Goal: Task Accomplishment & Management: Use online tool/utility

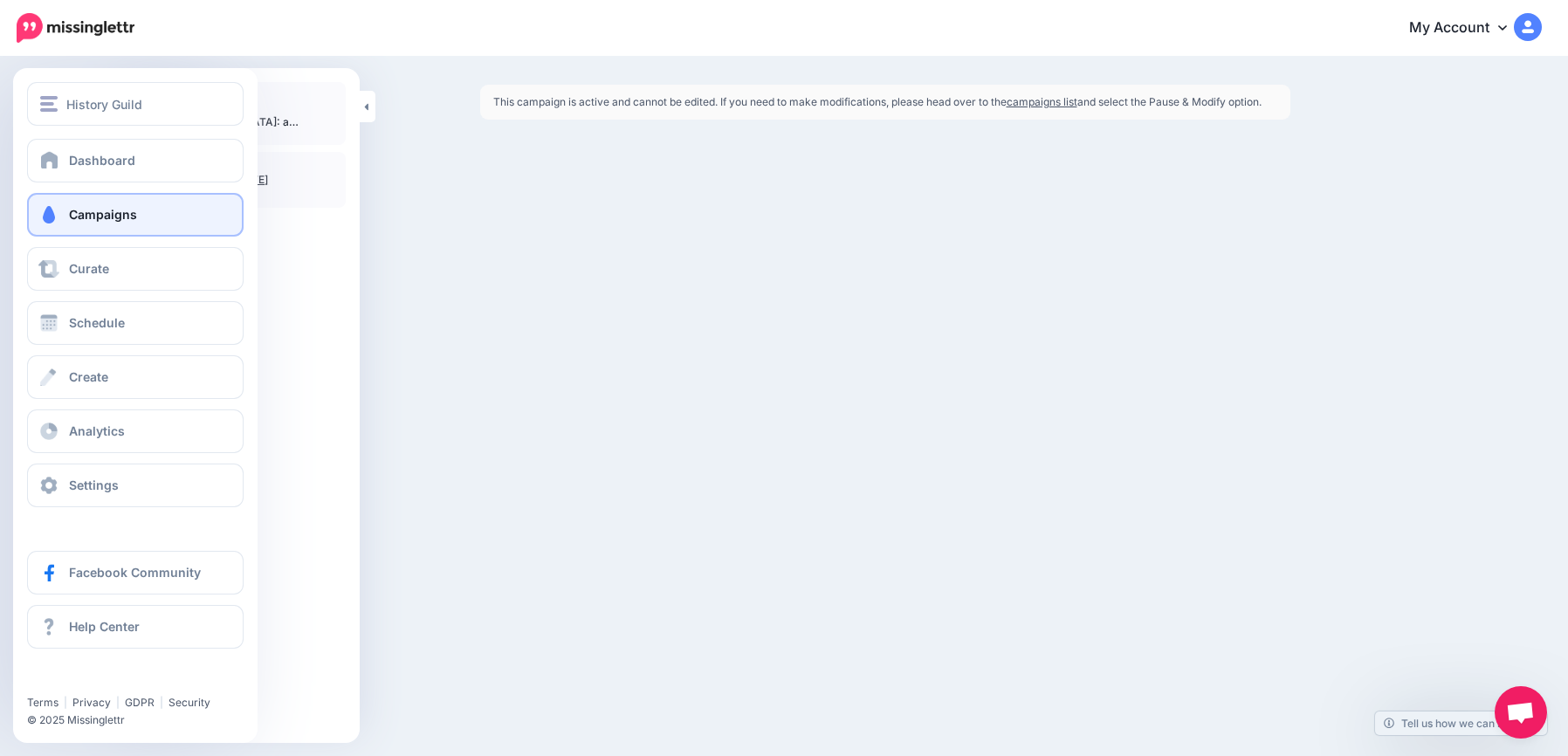
click at [79, 205] on link "Campaigns" at bounding box center [135, 215] width 217 height 44
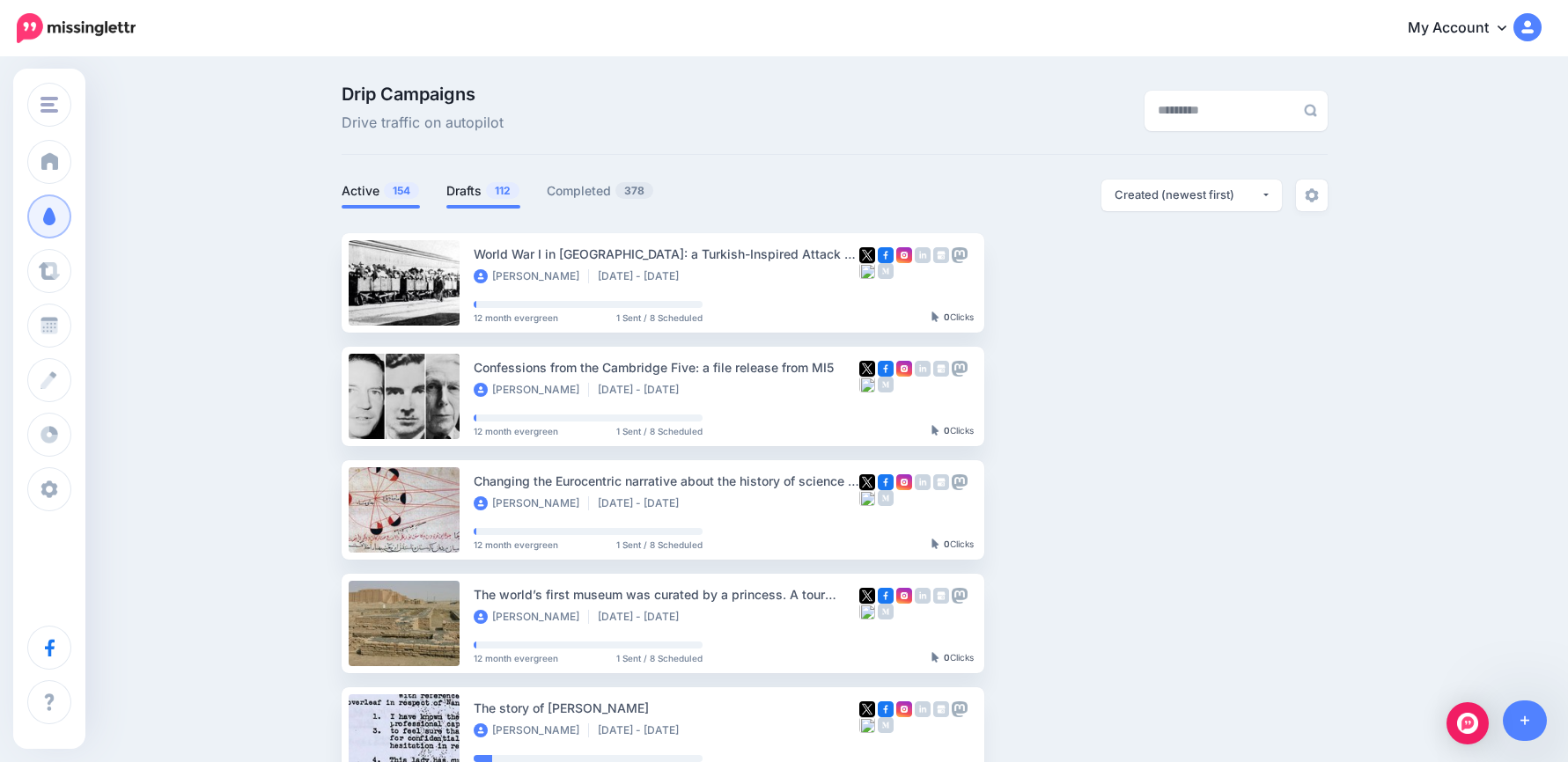
click at [494, 194] on span "112" at bounding box center [503, 190] width 33 height 17
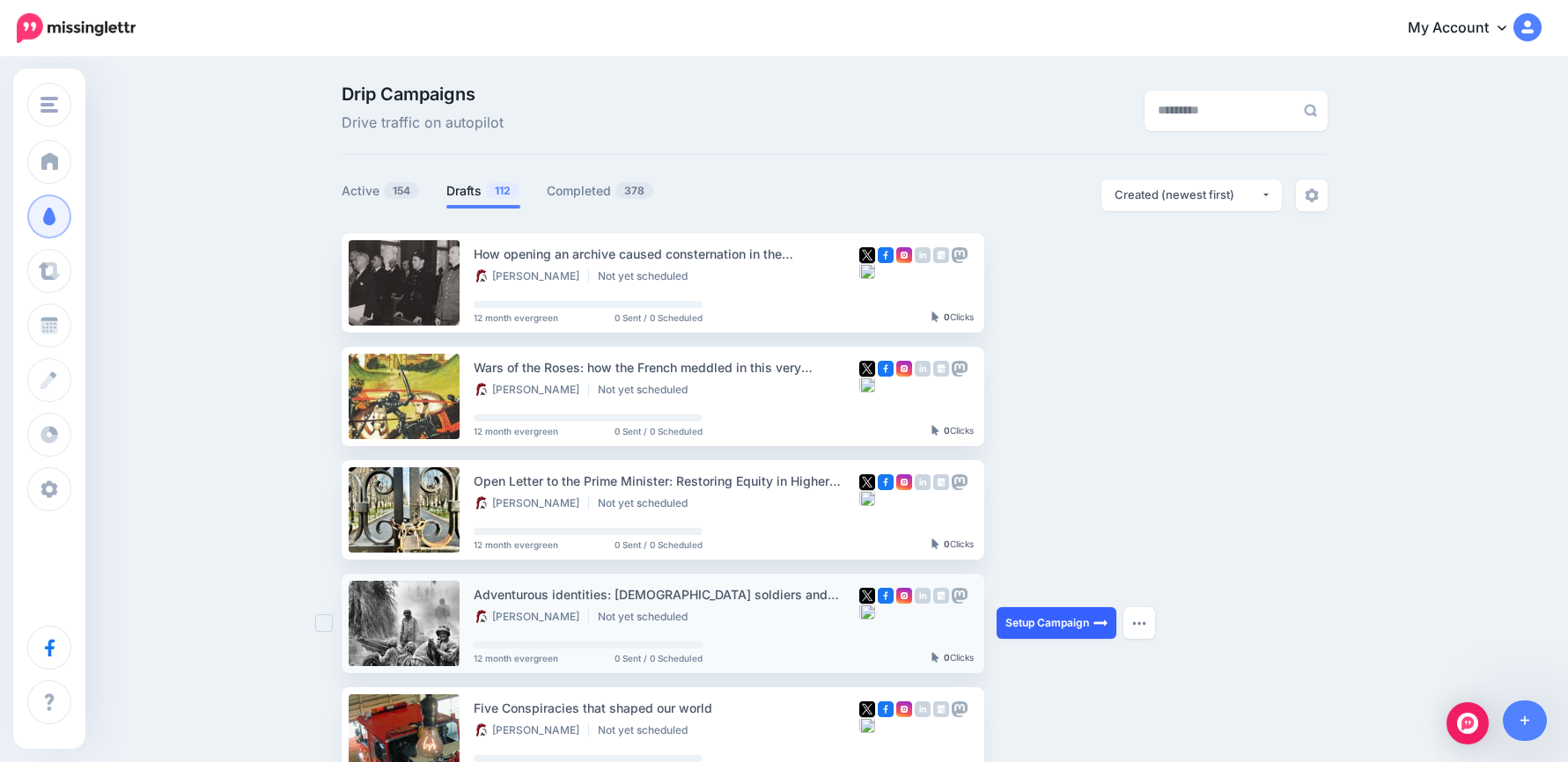
click at [1063, 623] on link "Setup Campaign" at bounding box center [1056, 624] width 120 height 32
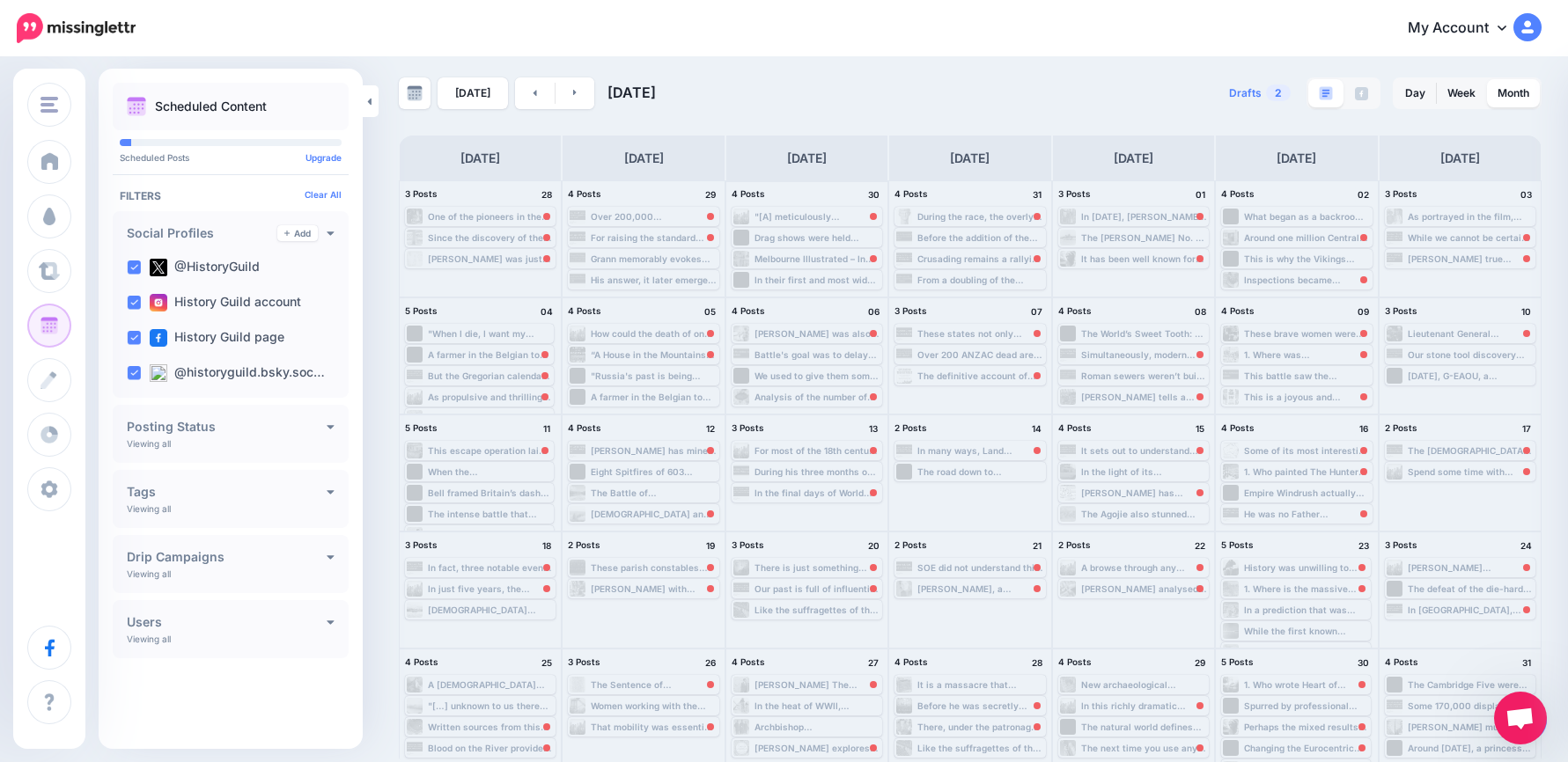
scroll to position [11, 0]
click at [573, 87] on link at bounding box center [575, 90] width 40 height 32
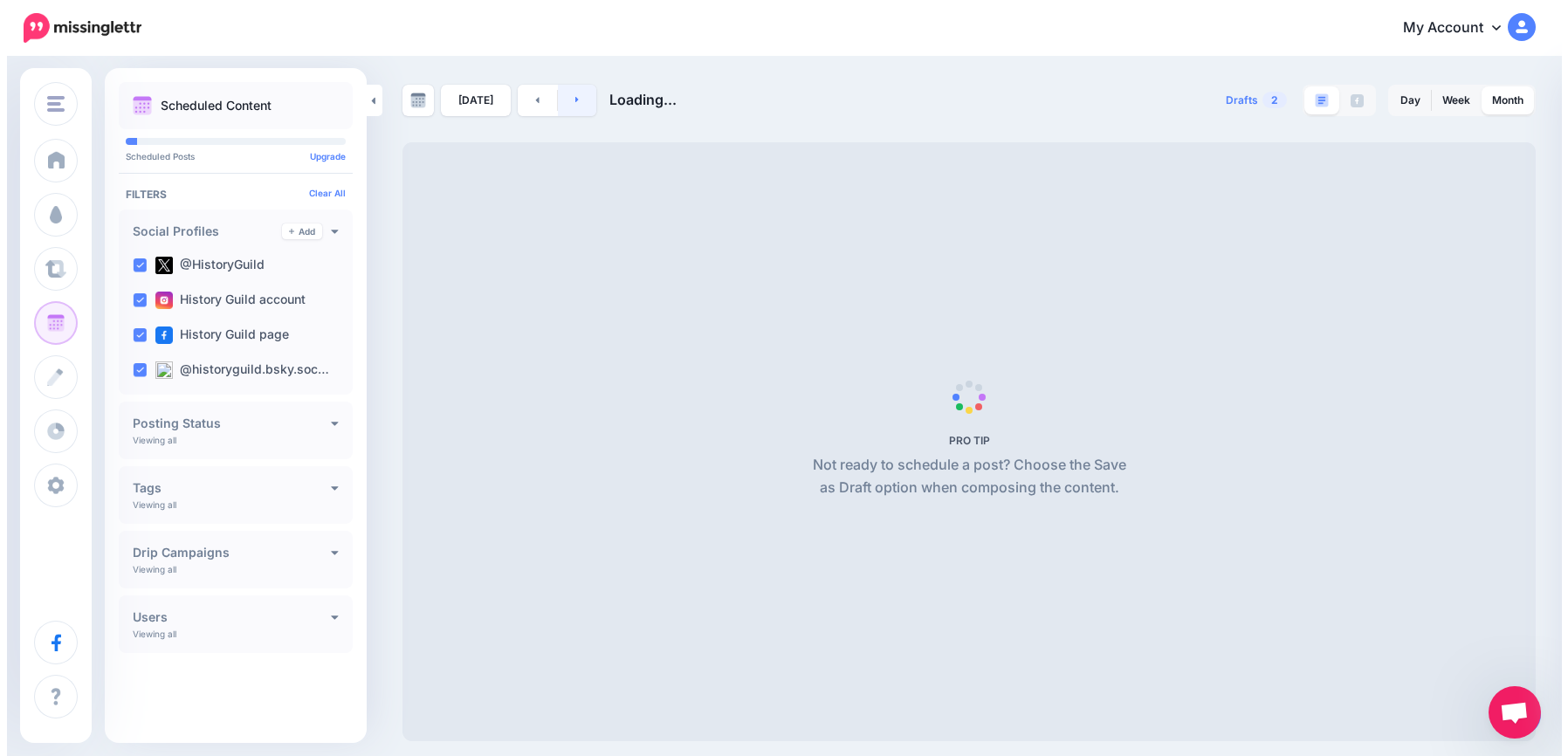
scroll to position [0, 0]
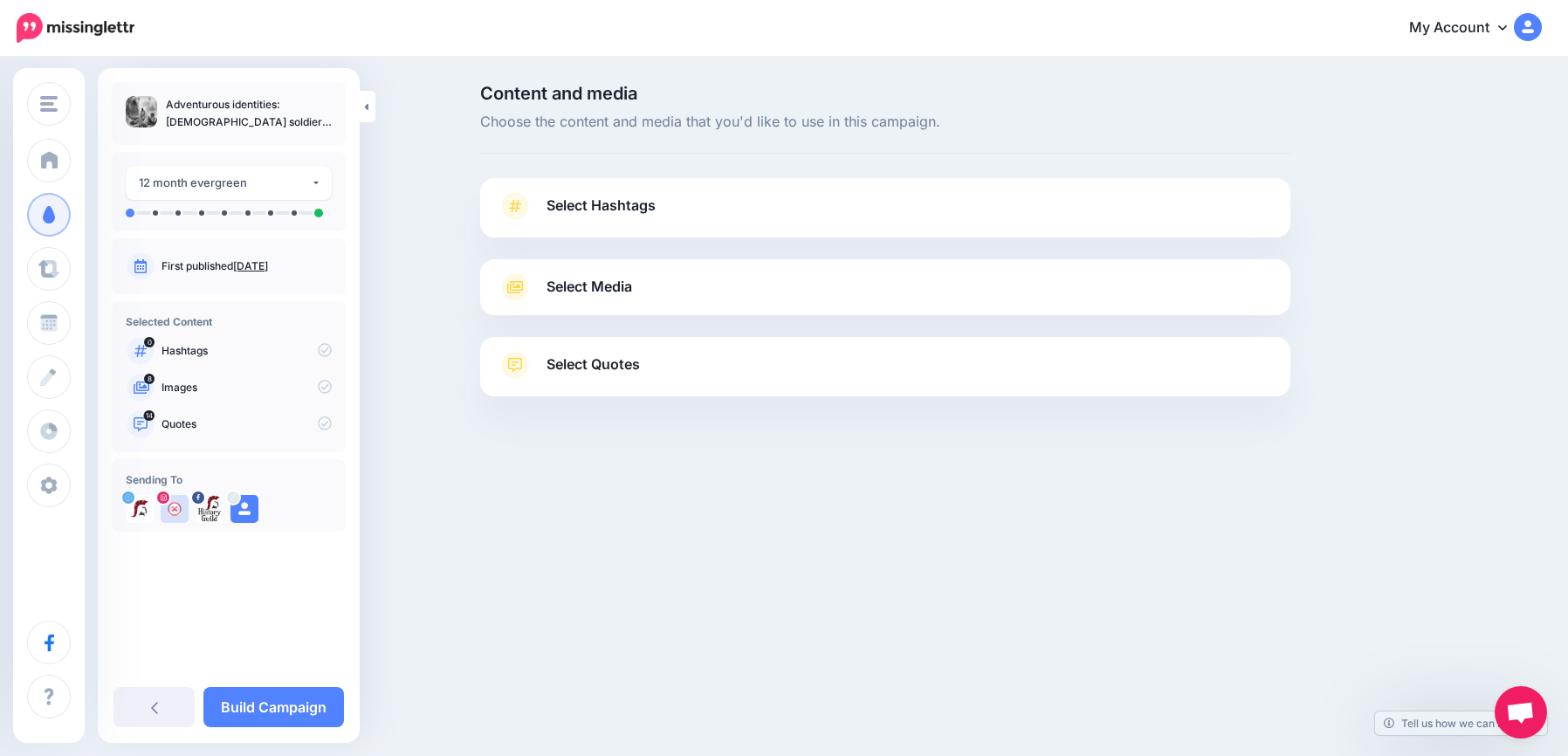
click at [602, 210] on span "Select Hashtags" at bounding box center [601, 205] width 109 height 24
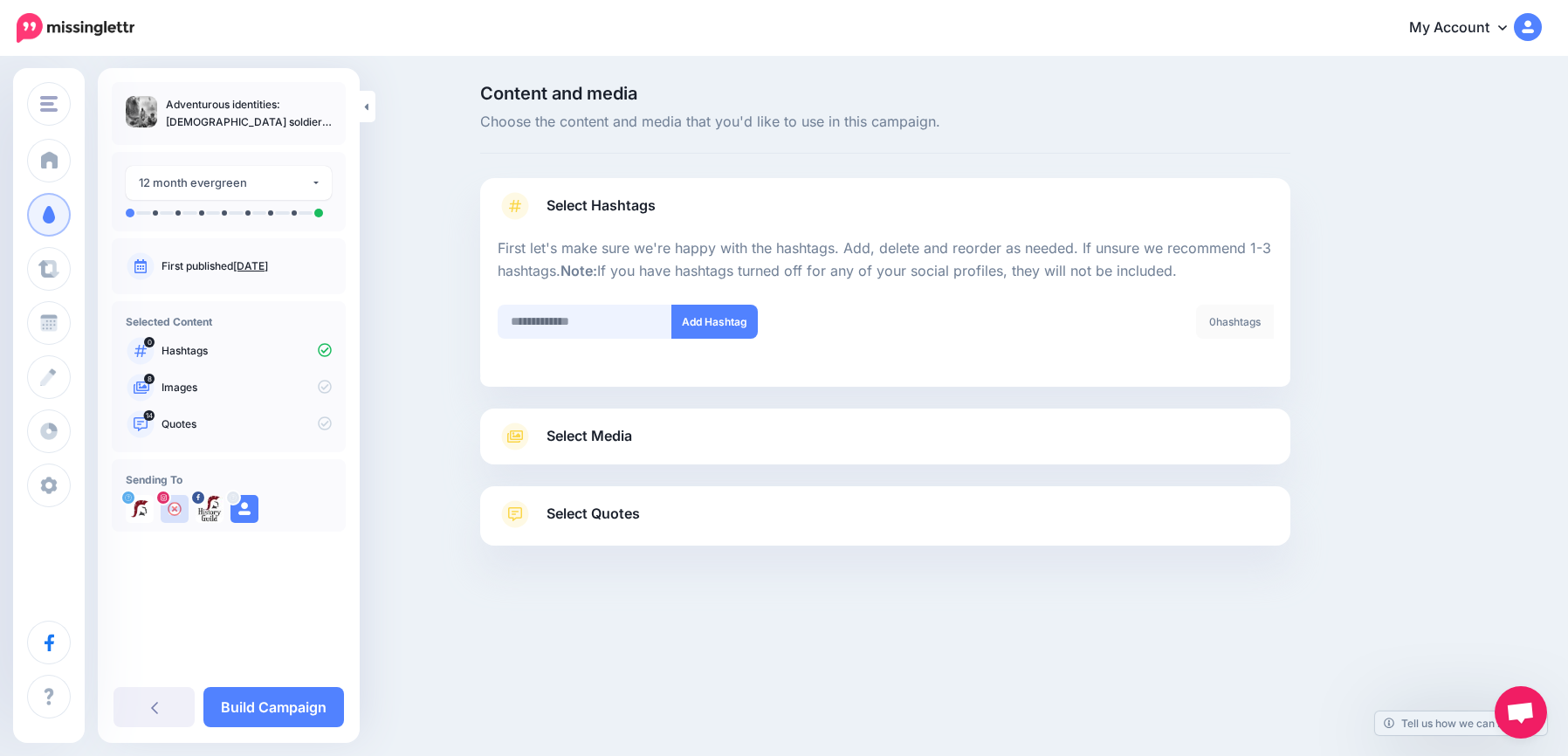
click at [591, 326] on input "text" at bounding box center [585, 322] width 175 height 34
type input "*******"
click at [735, 330] on button "Add Hashtag" at bounding box center [715, 322] width 86 height 34
click at [645, 434] on link "Select Media" at bounding box center [885, 437] width 775 height 28
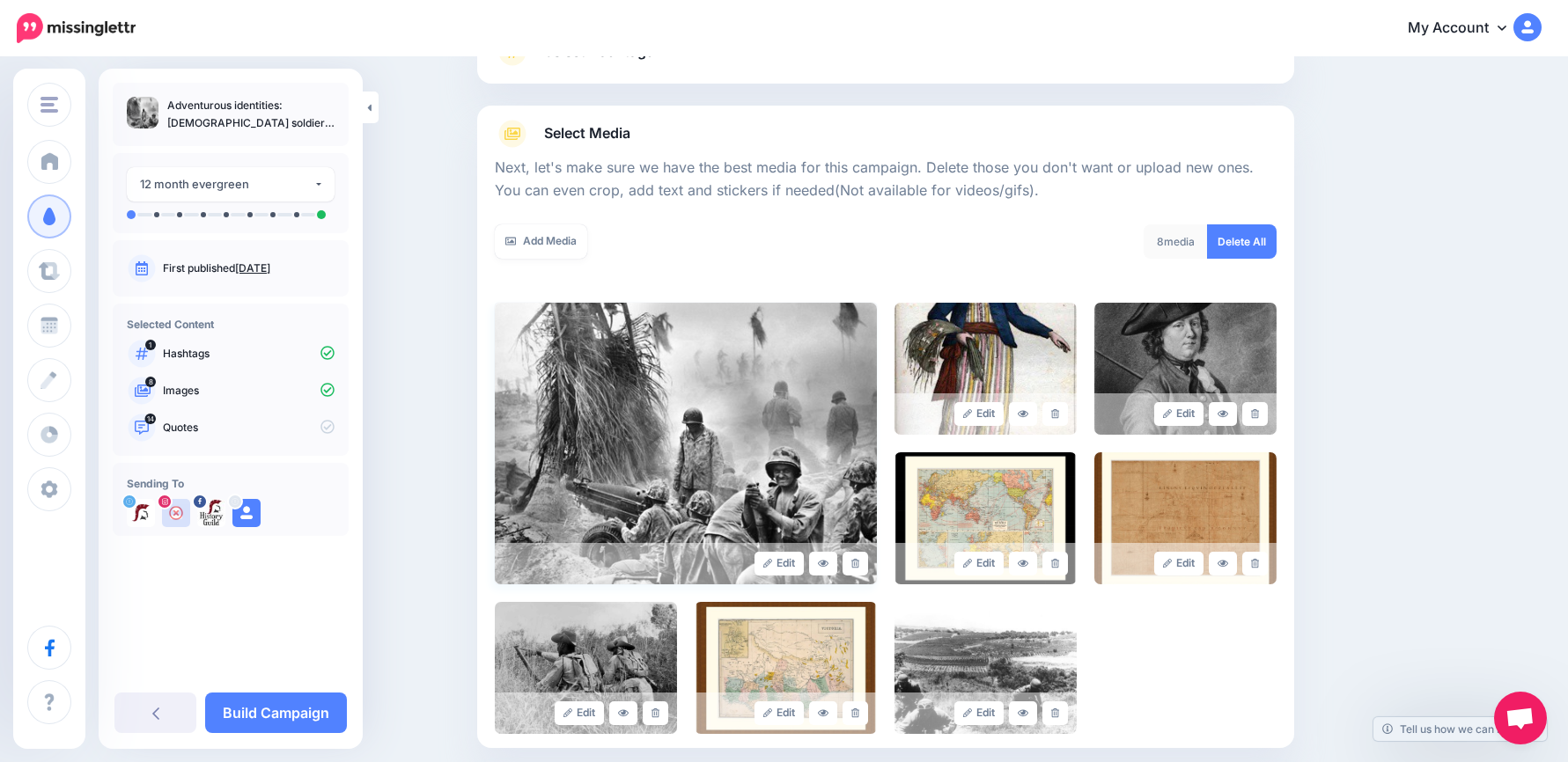
scroll to position [338, 0]
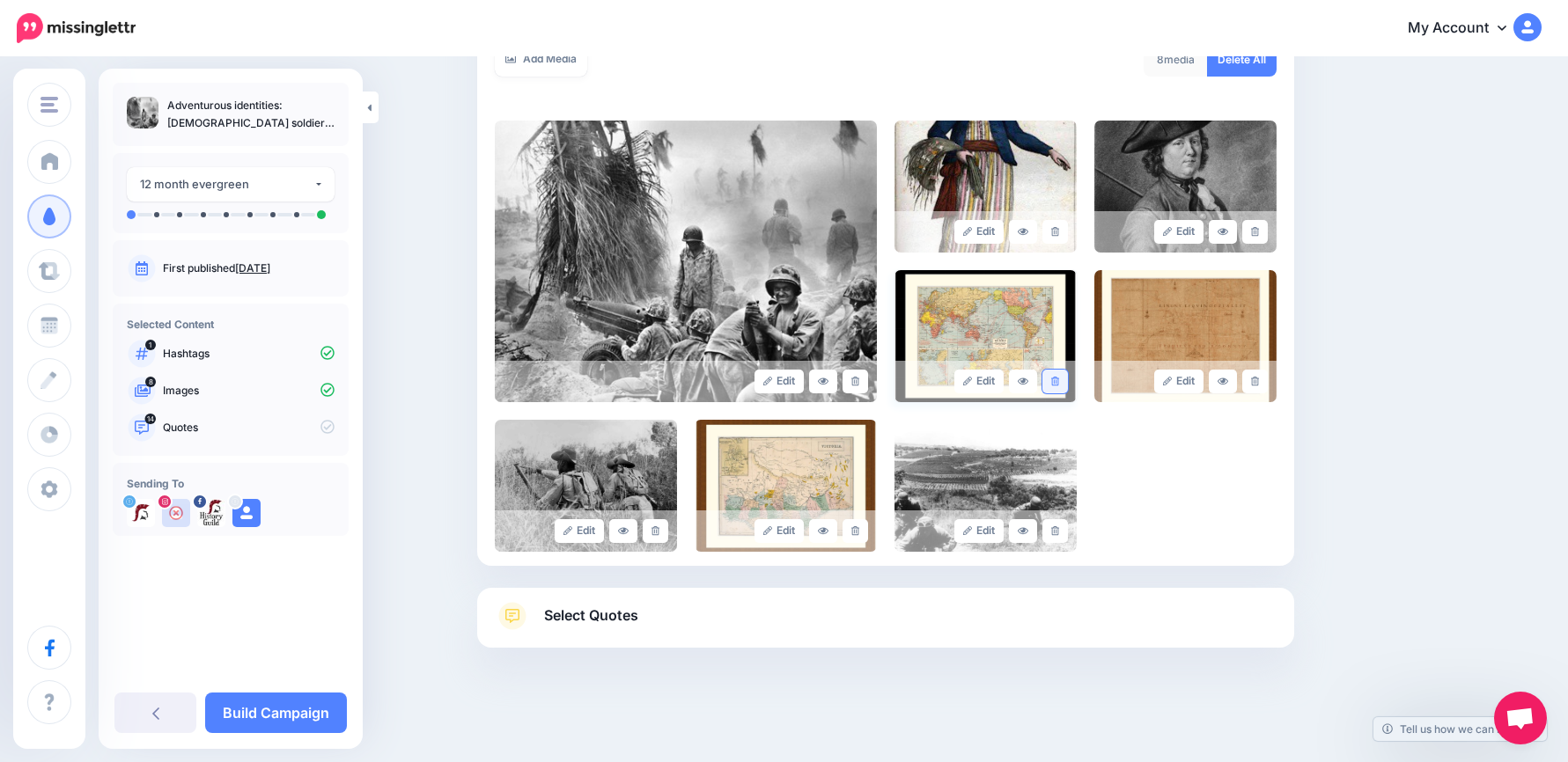
click at [1063, 373] on link at bounding box center [1054, 381] width 26 height 24
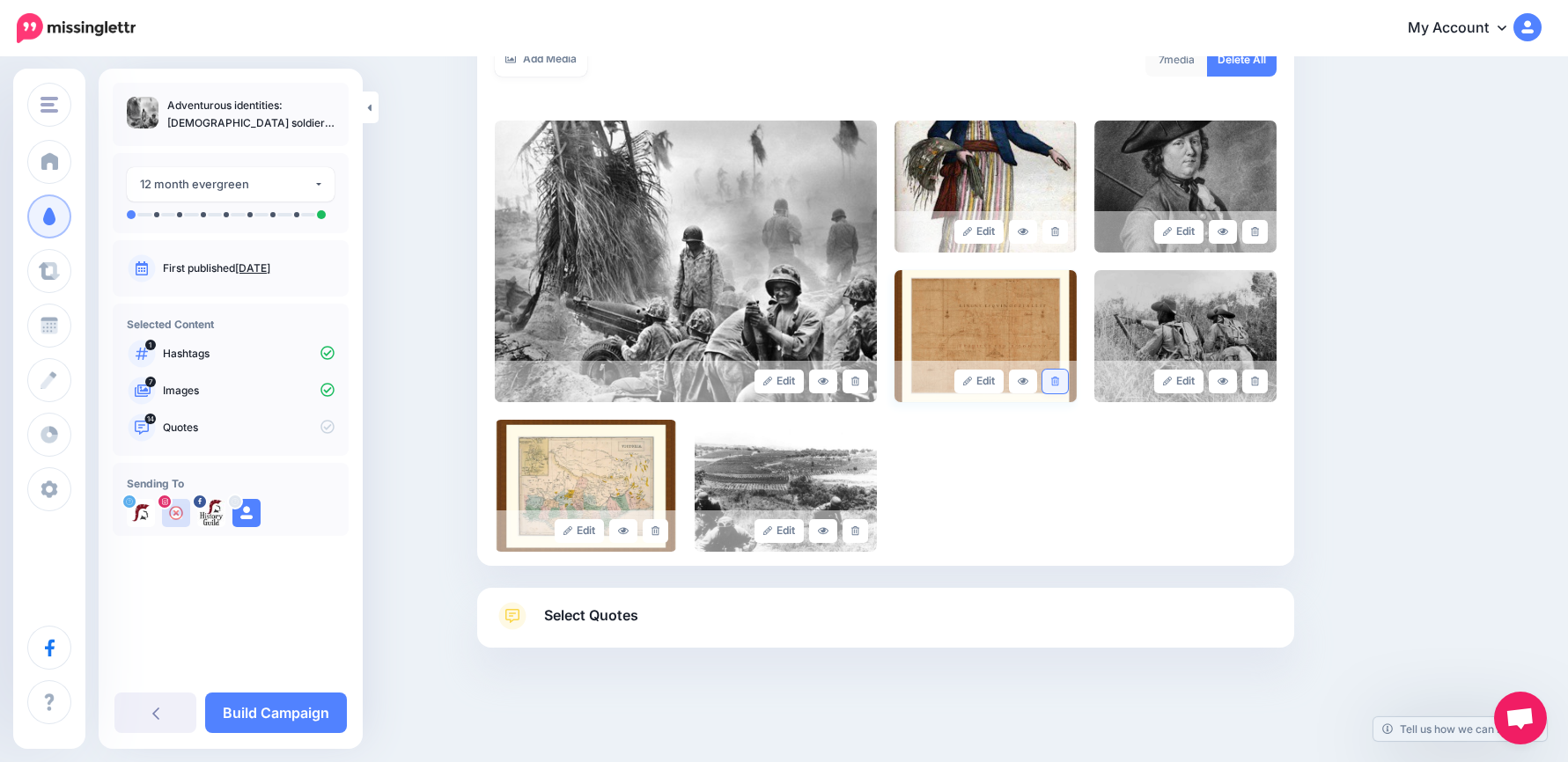
click at [1054, 385] on link at bounding box center [1054, 381] width 26 height 24
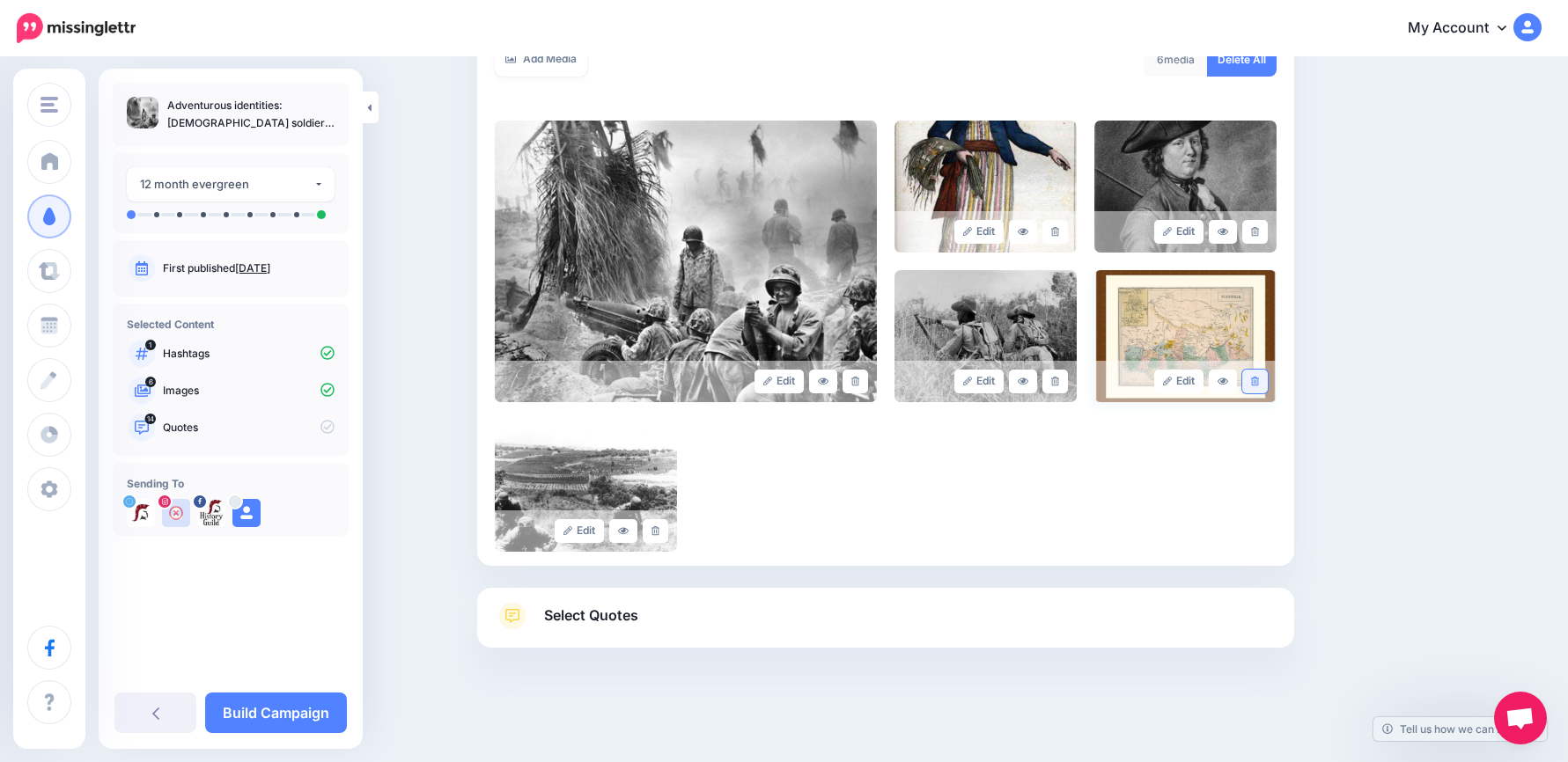
drag, startPoint x: 1261, startPoint y: 388, endPoint x: 1249, endPoint y: 392, distance: 12.6
click at [1260, 388] on link at bounding box center [1254, 381] width 26 height 24
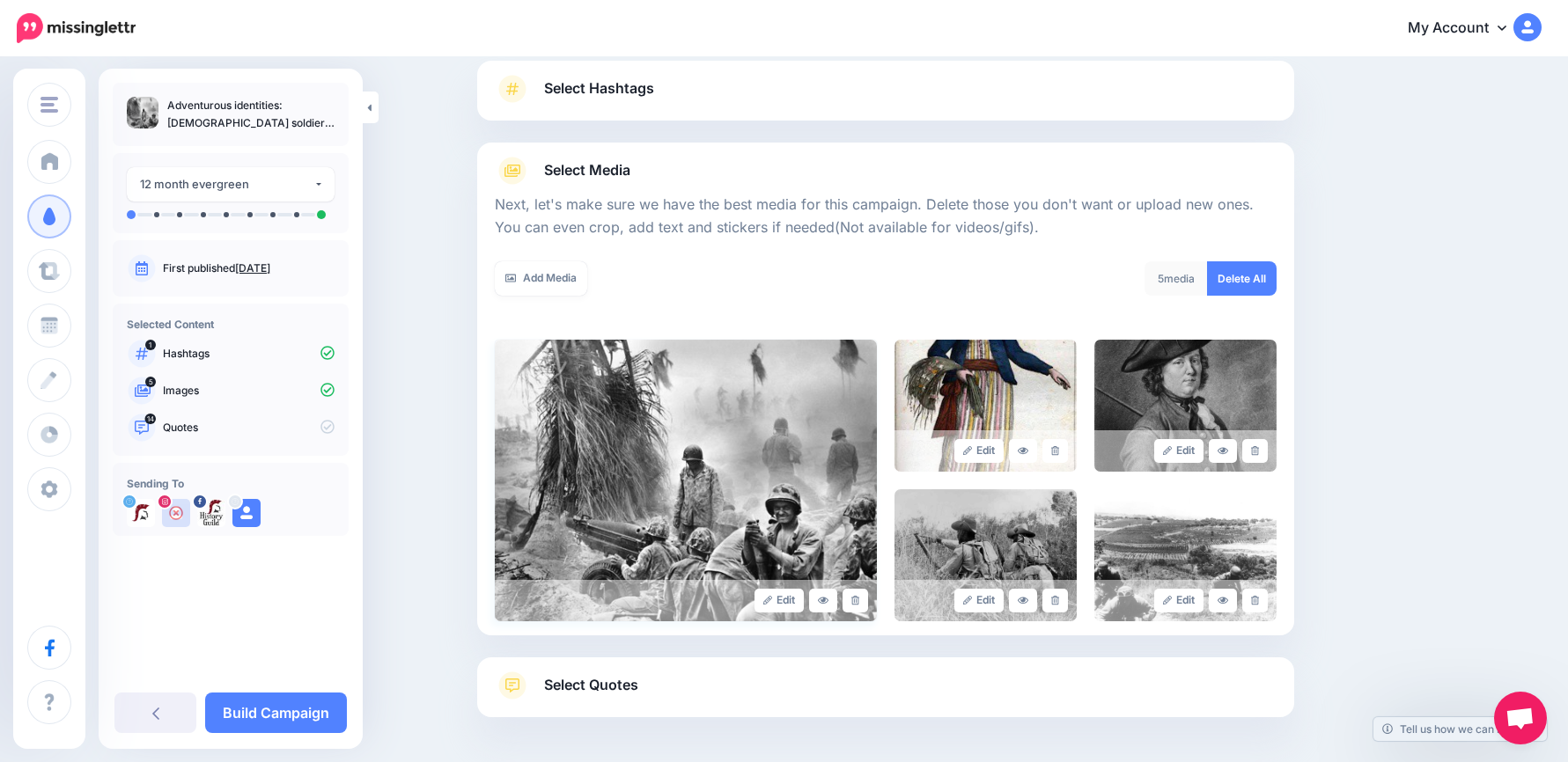
scroll to position [189, 0]
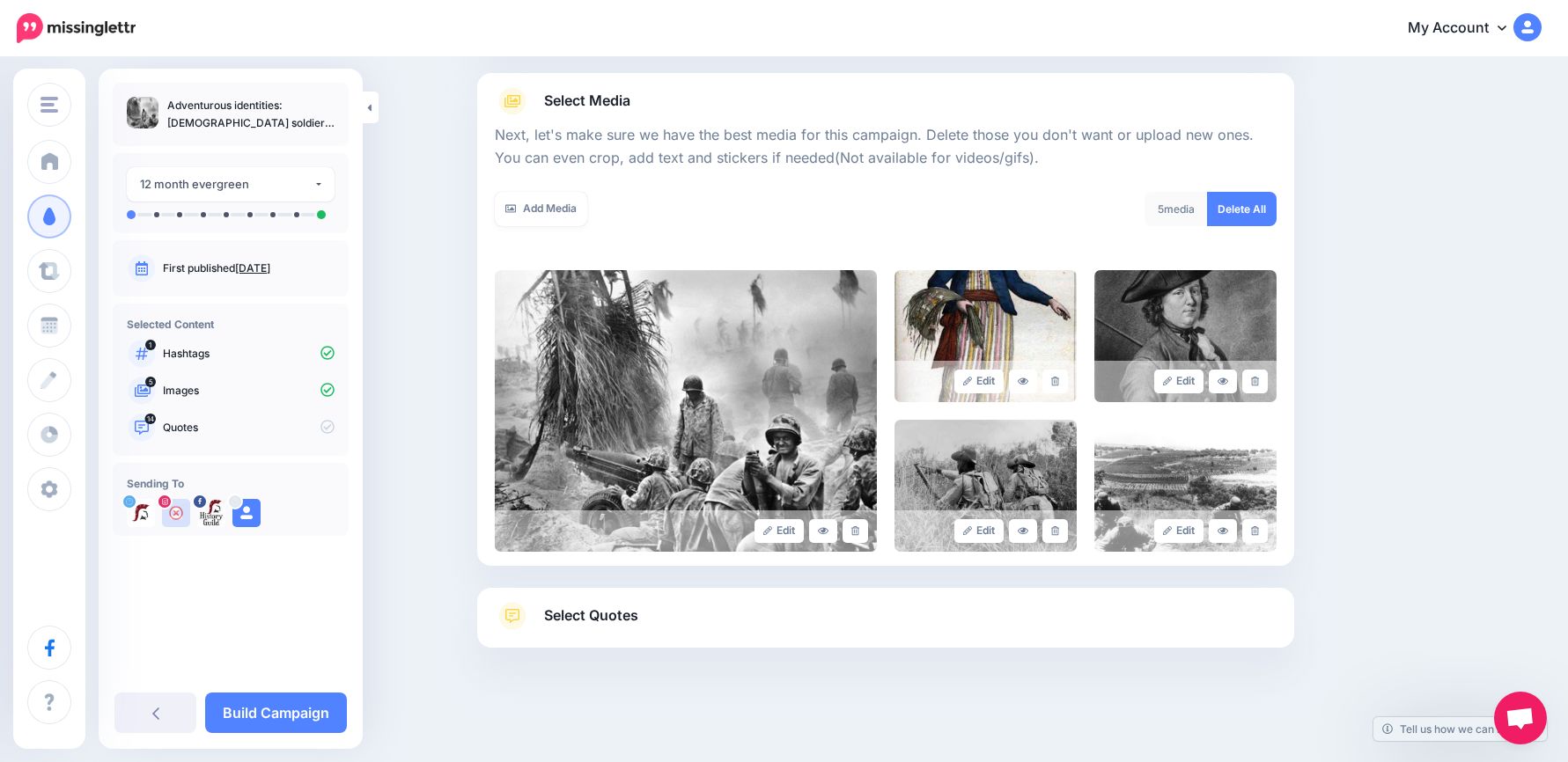
click at [698, 614] on link "Select Quotes" at bounding box center [885, 625] width 781 height 46
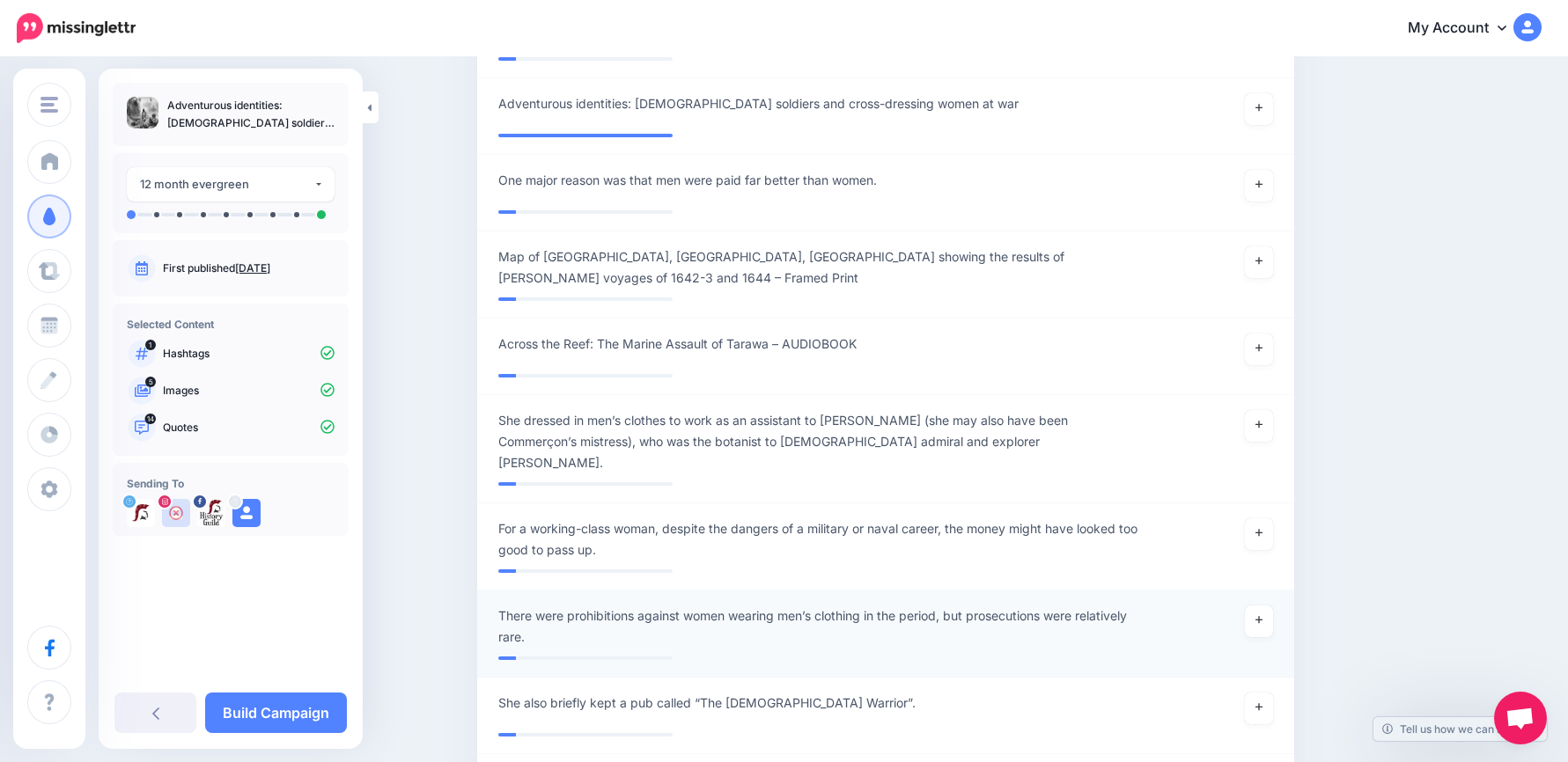
scroll to position [1861, 0]
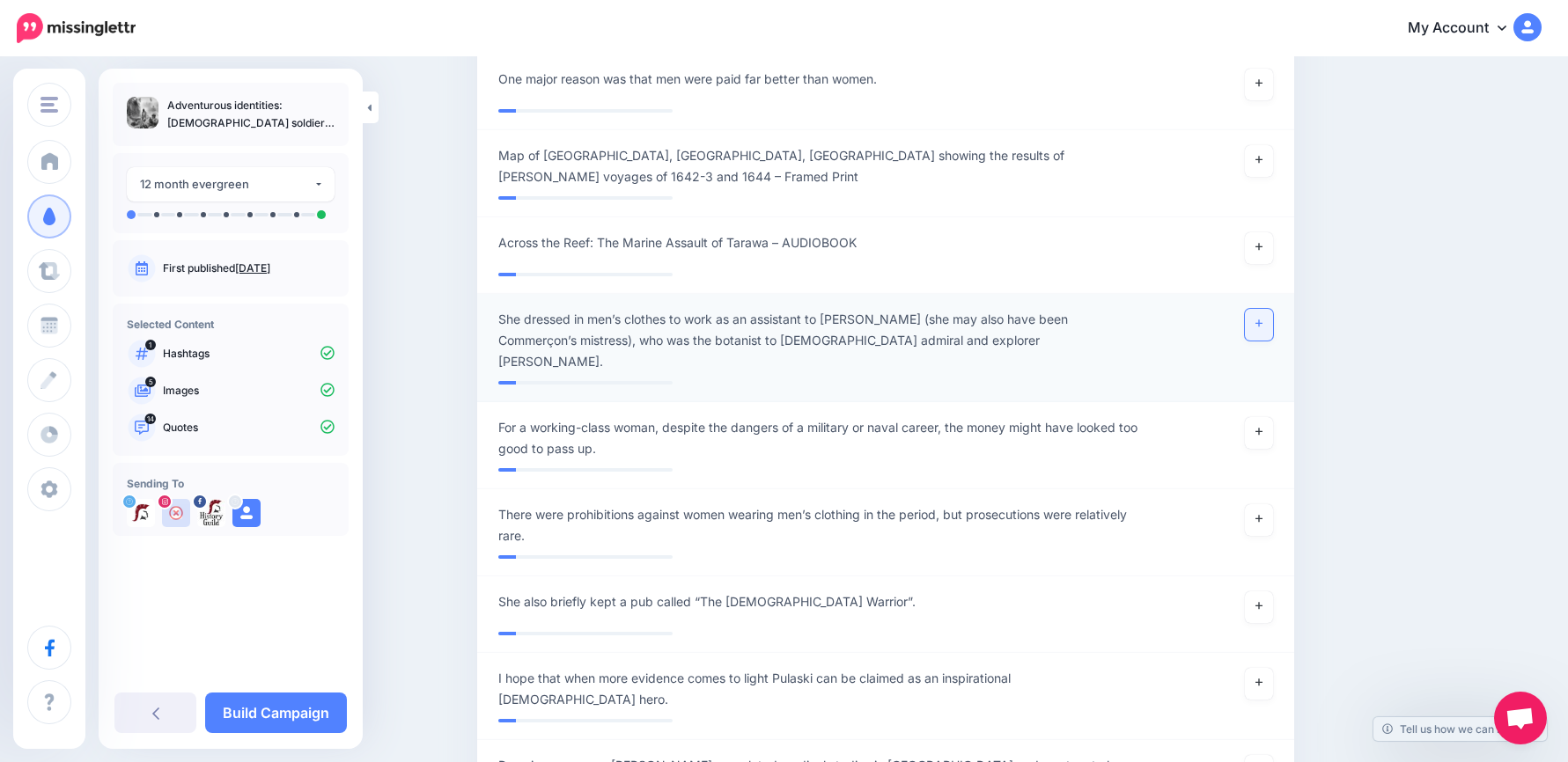
click at [1273, 309] on link at bounding box center [1259, 325] width 28 height 32
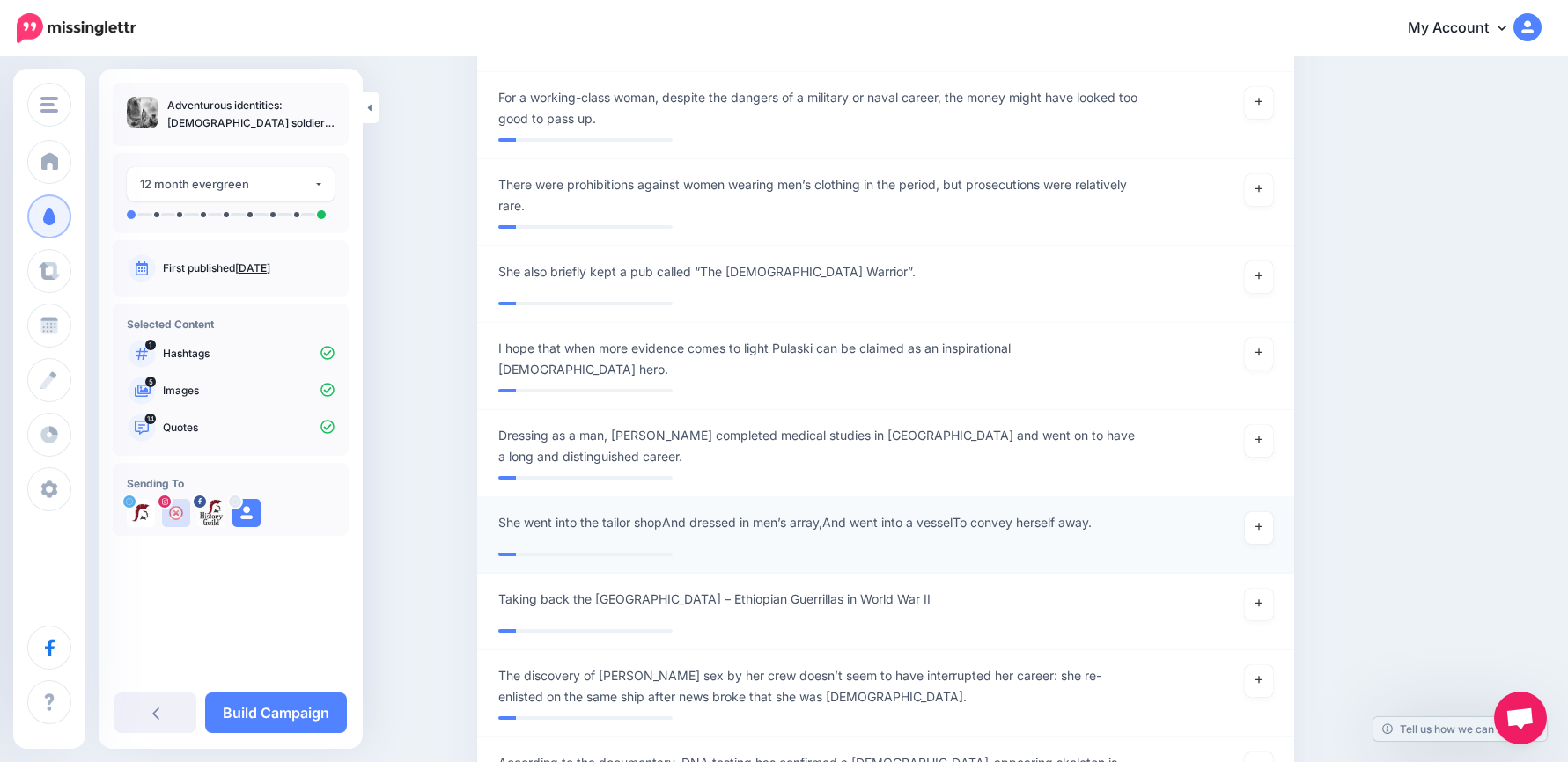
scroll to position [2301, 0]
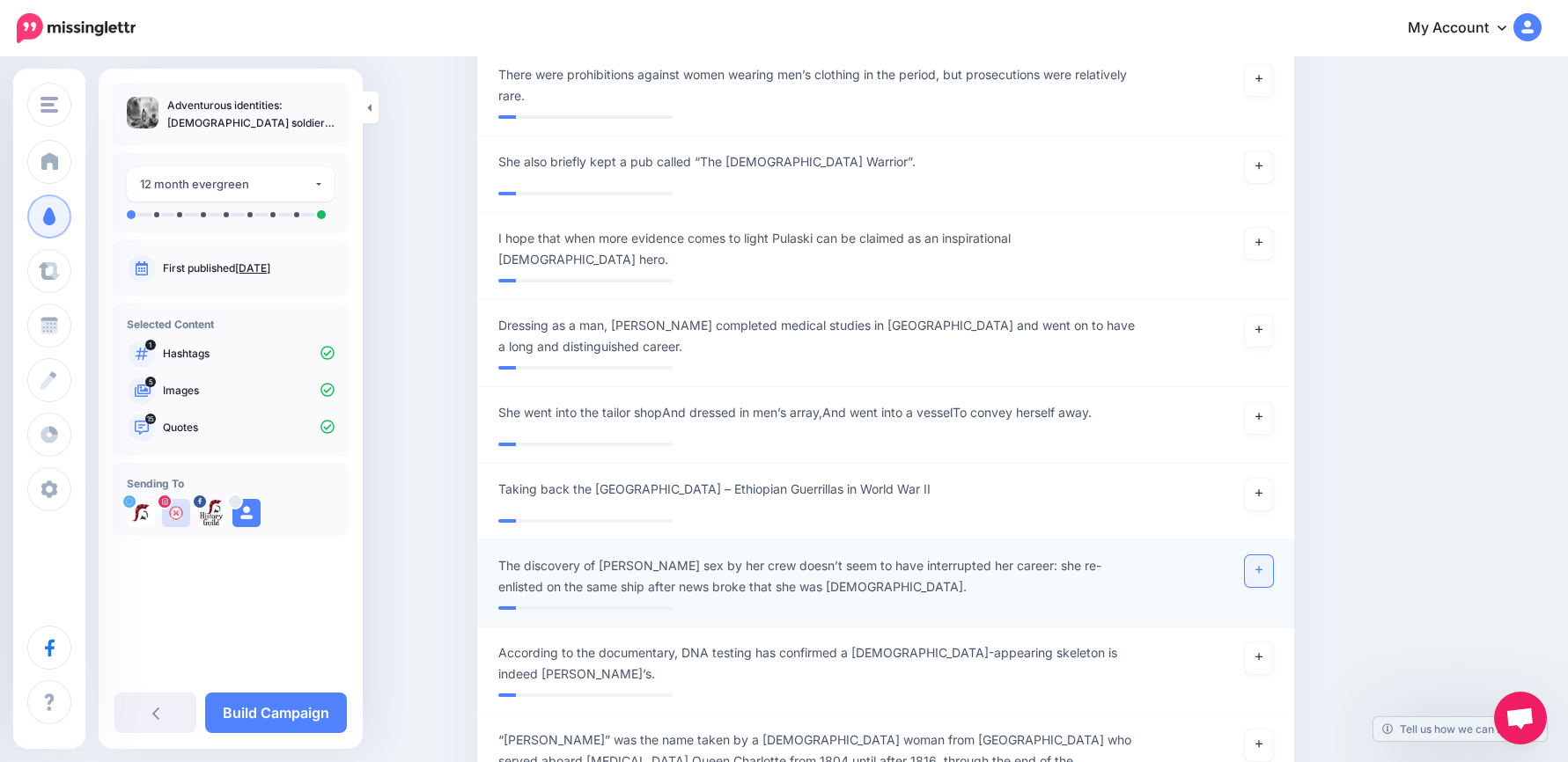
click at [1272, 556] on link at bounding box center [1259, 572] width 28 height 32
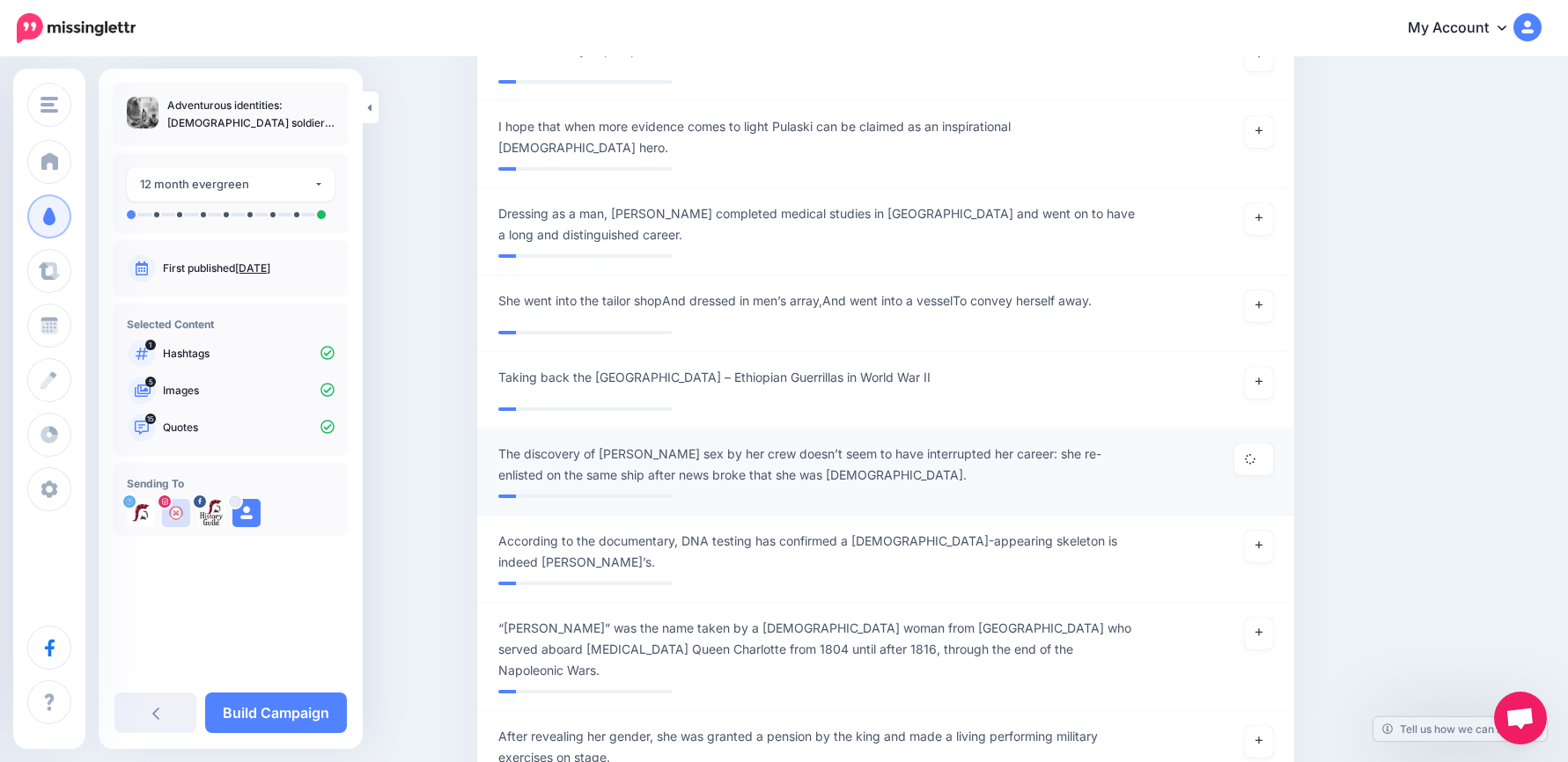
scroll to position [2565, 0]
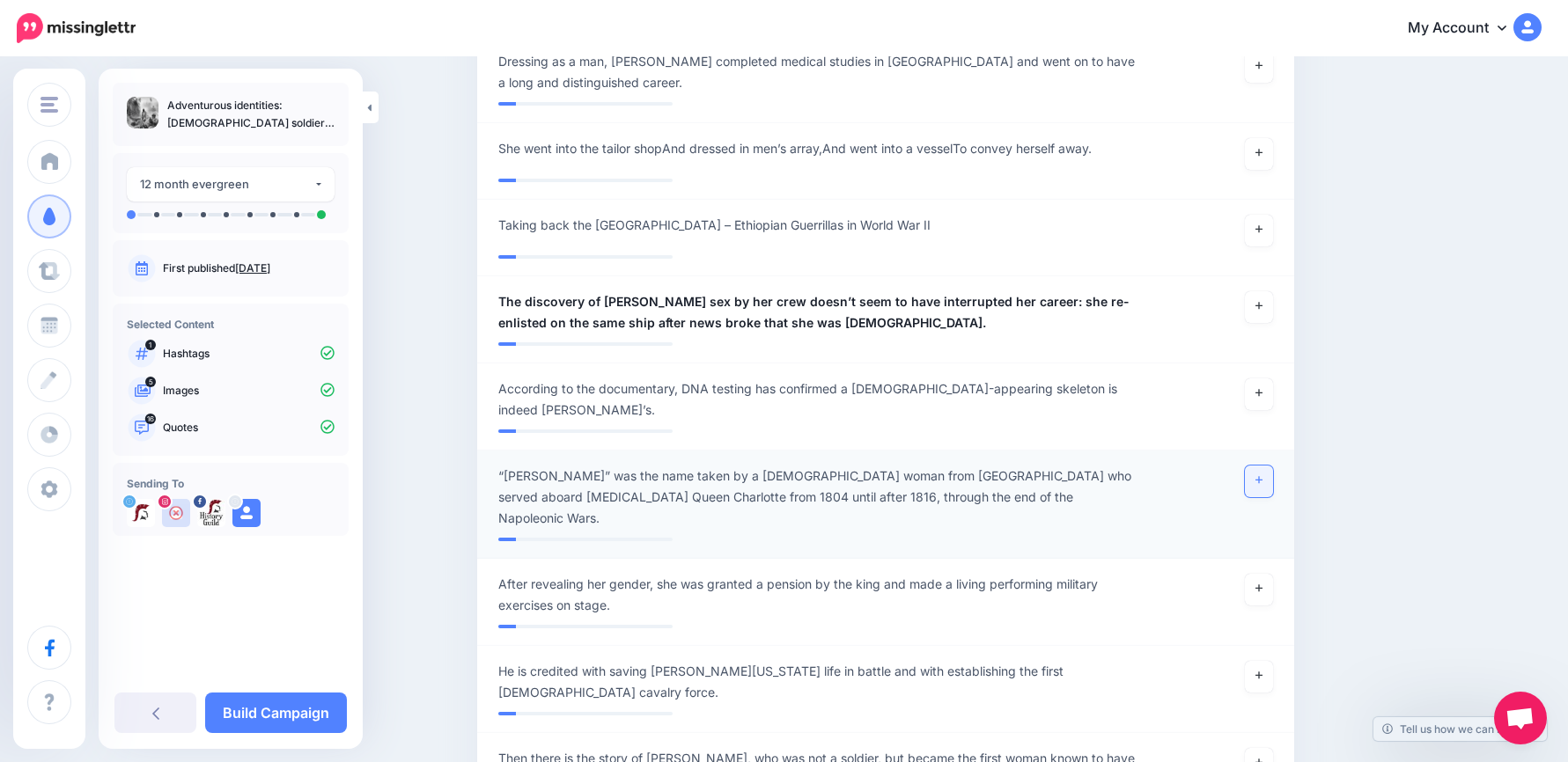
click at [1269, 466] on link at bounding box center [1259, 482] width 28 height 32
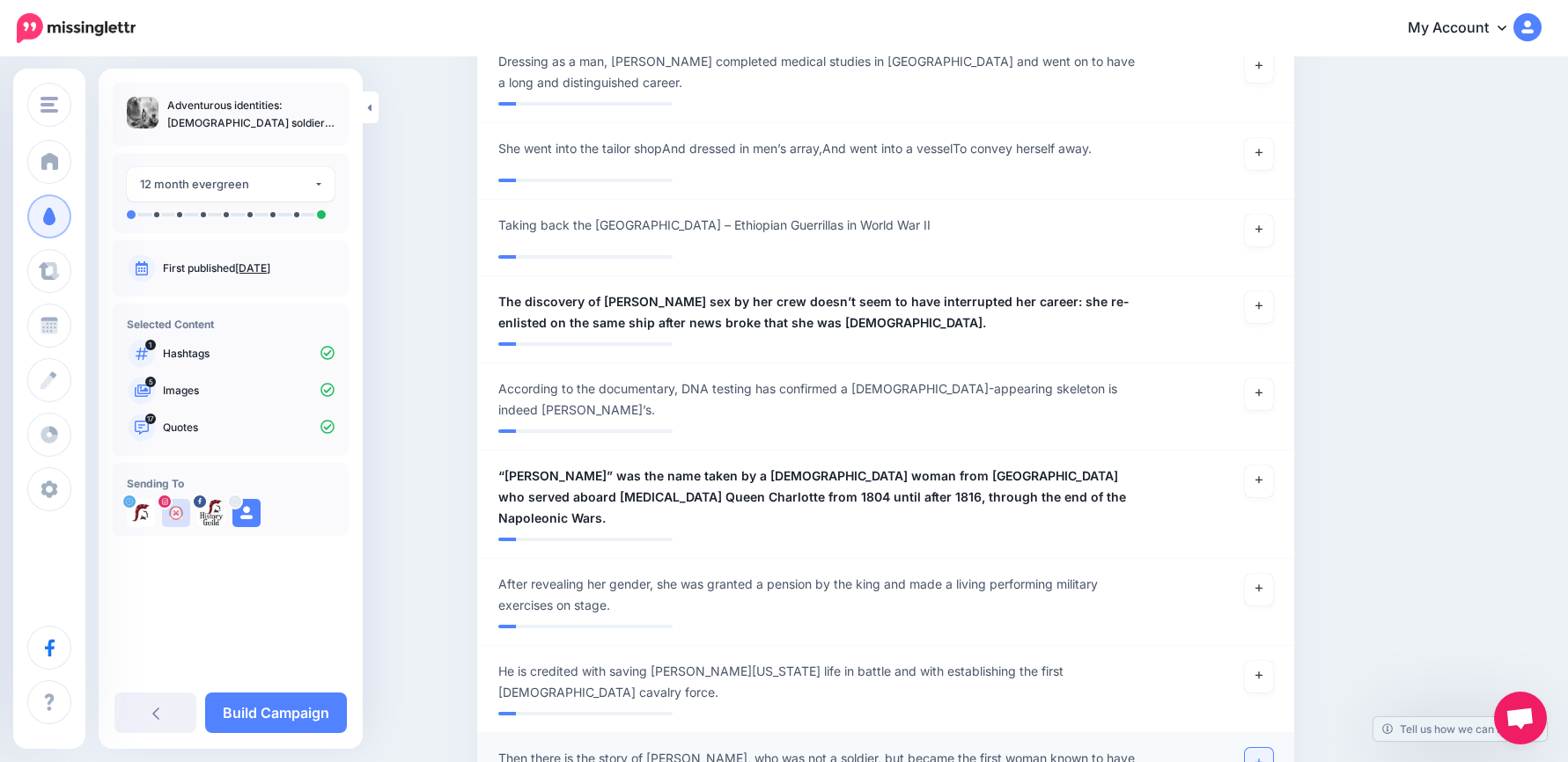
click at [1271, 748] on link at bounding box center [1259, 764] width 28 height 32
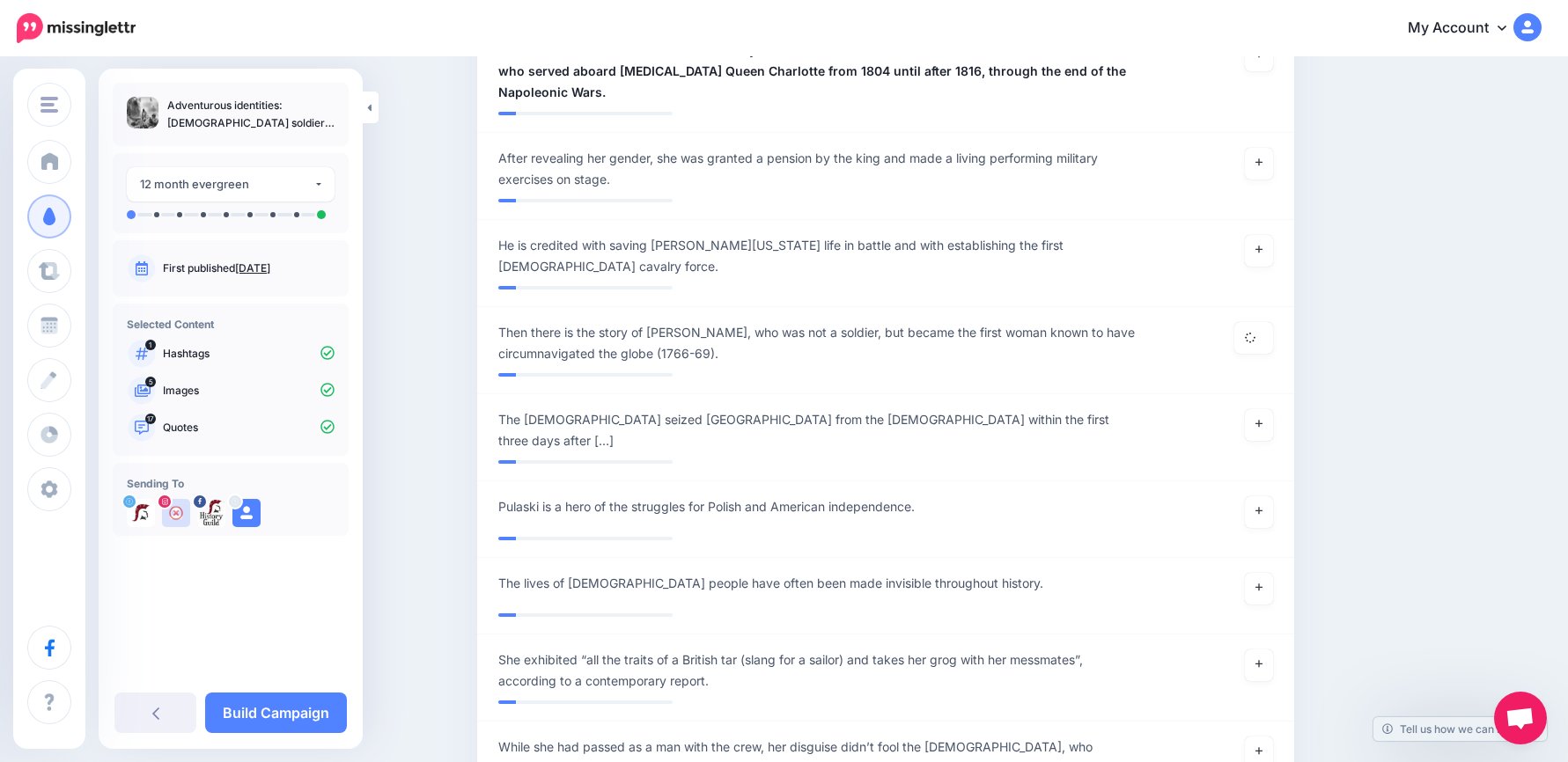
scroll to position [3182, 0]
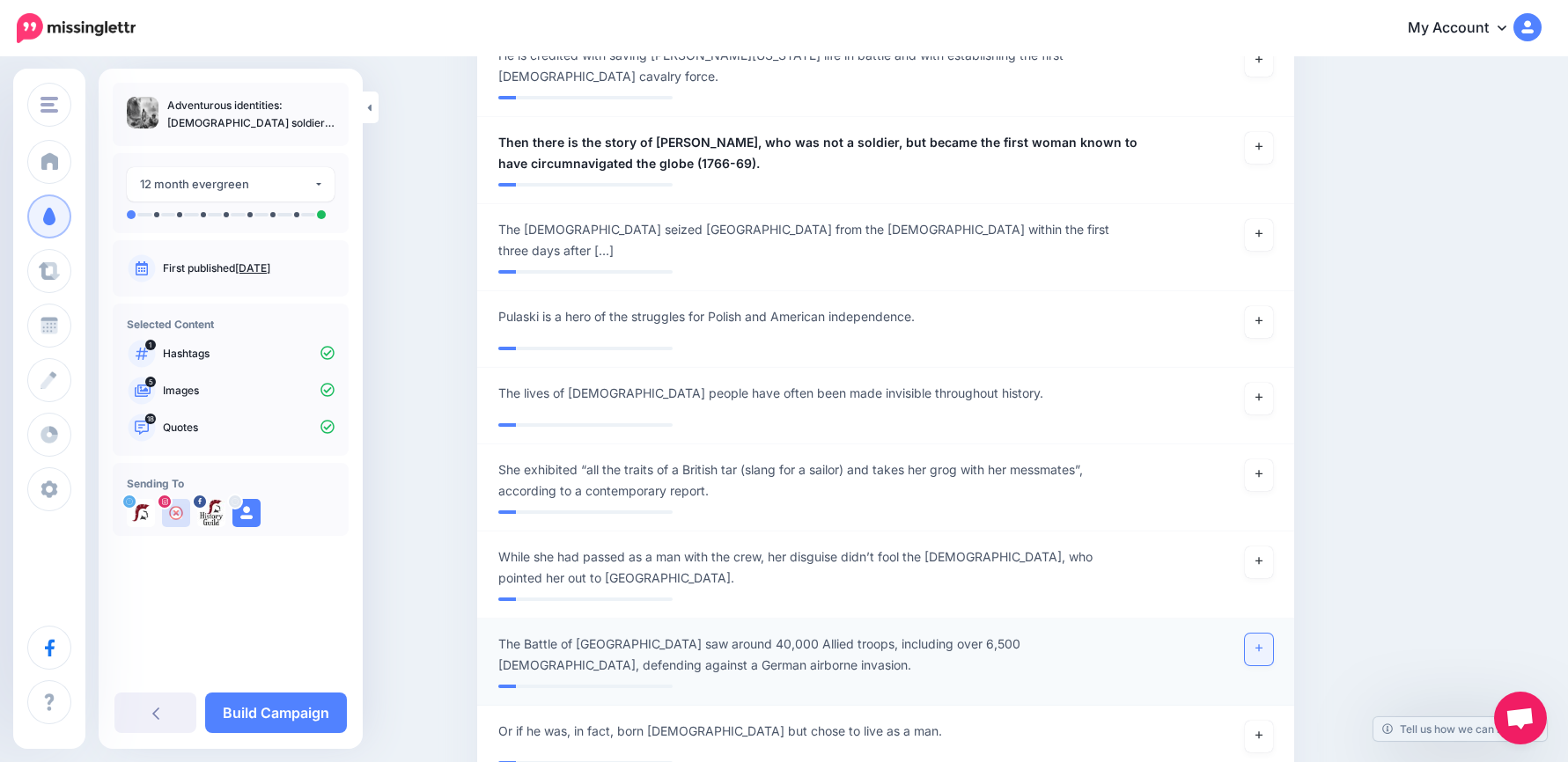
click at [1262, 644] on icon at bounding box center [1259, 648] width 7 height 10
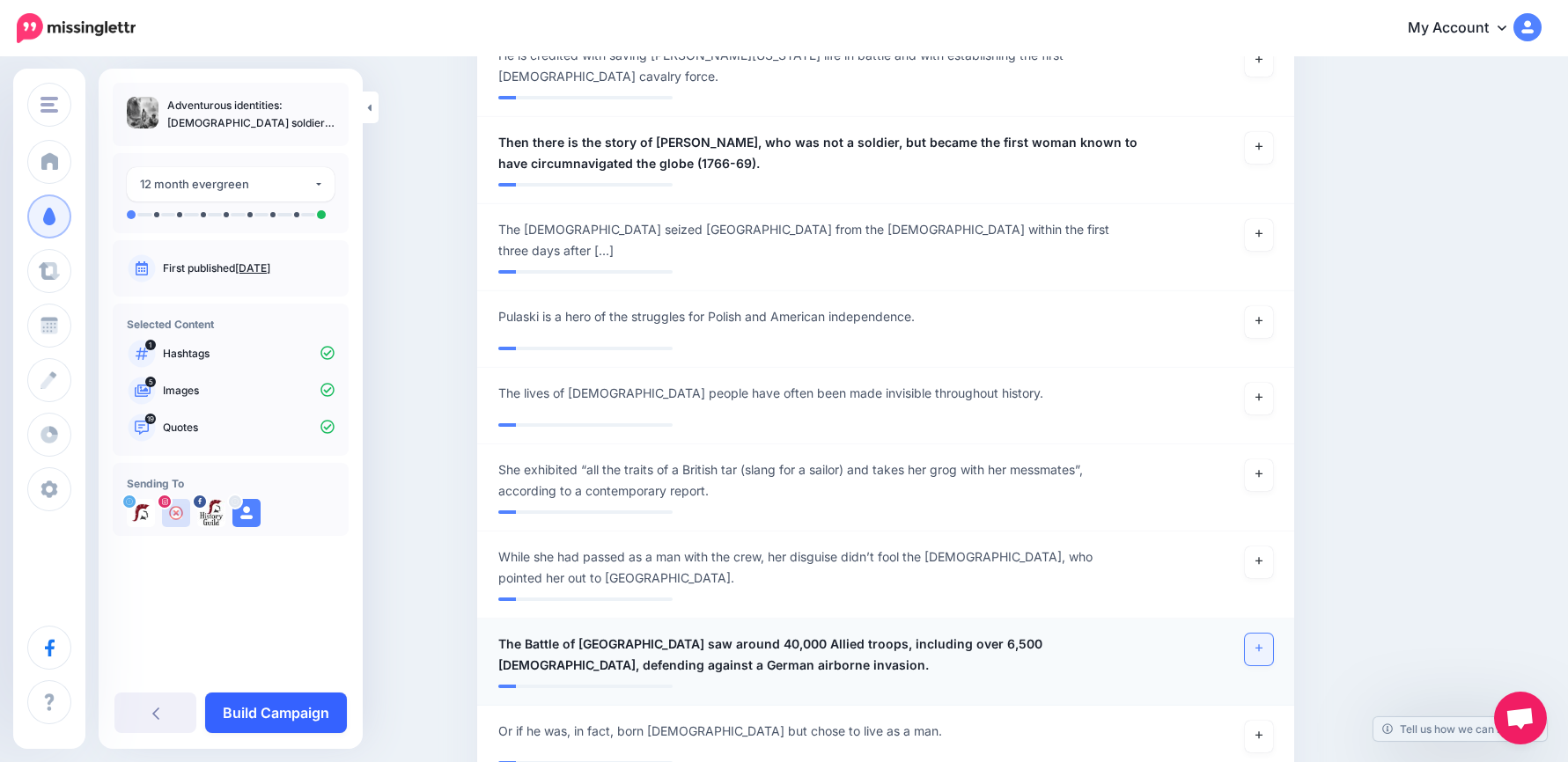
click at [314, 715] on link "Build Campaign" at bounding box center [276, 714] width 142 height 41
